Goal: Task Accomplishment & Management: Complete application form

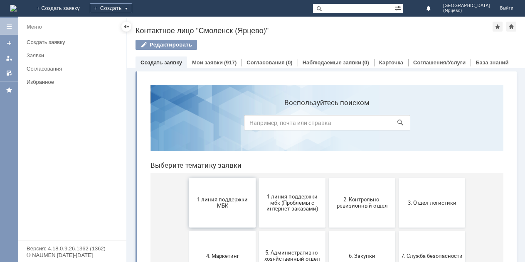
click at [219, 199] on span "1 линия поддержки МБК" at bounding box center [223, 203] width 62 height 12
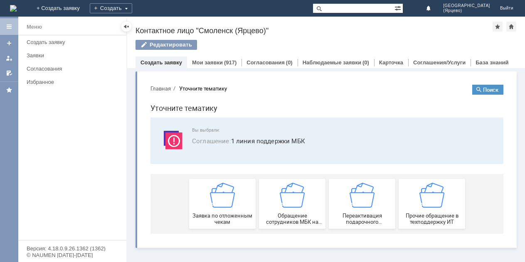
click at [219, 199] on img at bounding box center [222, 195] width 25 height 25
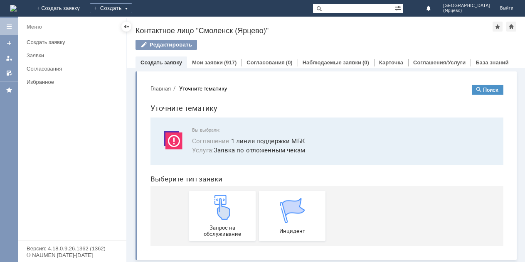
click at [219, 199] on img at bounding box center [222, 207] width 25 height 25
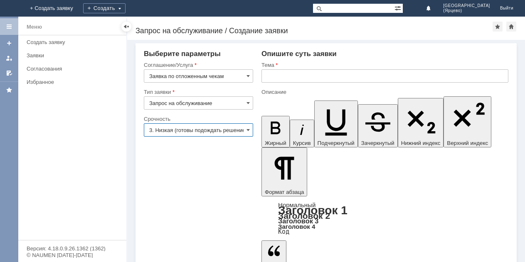
click at [223, 129] on input "3. Низкая (готовы подождать решение)" at bounding box center [198, 129] width 109 height 13
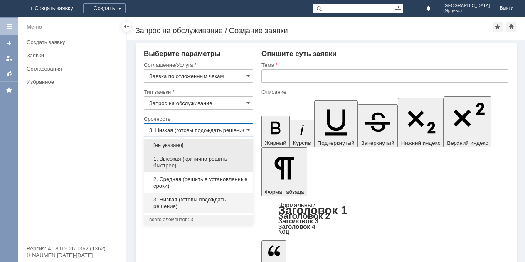
click at [185, 164] on span "1. Высокая (критично решить быстрее)" at bounding box center [198, 162] width 99 height 13
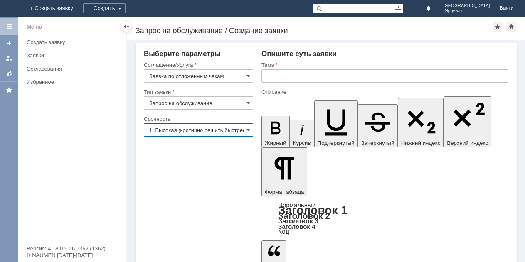
type input "1. Высокая (критично решить быстрее)"
click at [274, 78] on input "text" at bounding box center [384, 75] width 247 height 13
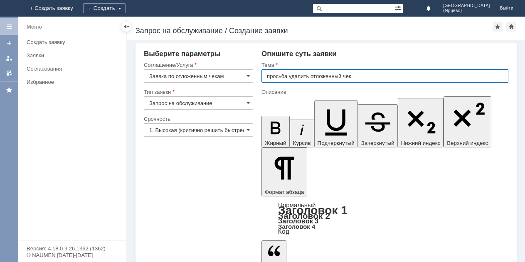
type input "просьба удалить отложенный чек"
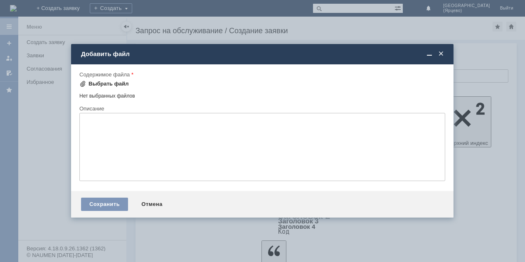
click at [88, 83] on div "Выбрать файл" at bounding box center [103, 84] width 49 height 7
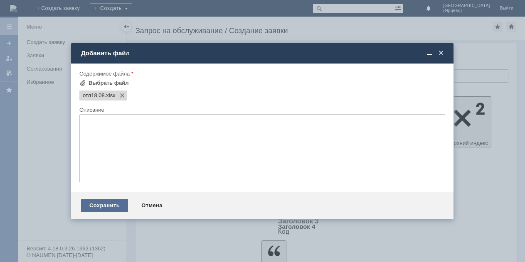
click at [88, 206] on div "Сохранить" at bounding box center [104, 205] width 47 height 13
